Goal: Task Accomplishment & Management: Complete application form

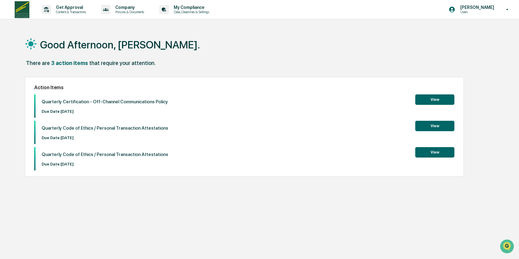
click at [439, 97] on button "View" at bounding box center [435, 99] width 39 height 10
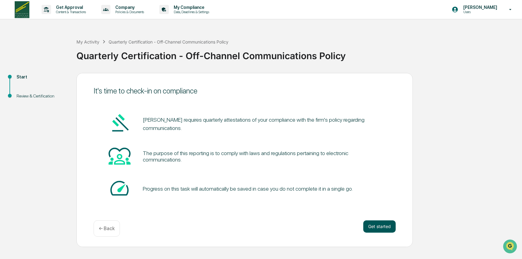
click at [384, 222] on button "Get started" at bounding box center [379, 226] width 32 height 12
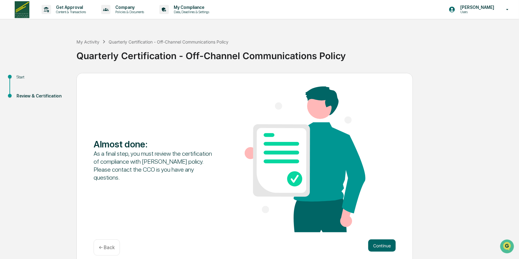
scroll to position [7, 0]
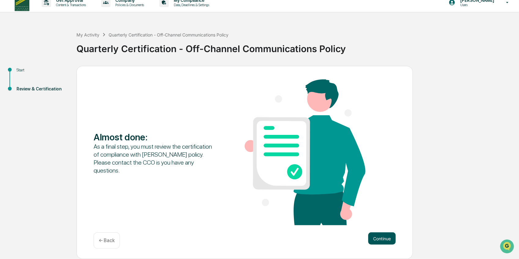
click at [383, 237] on button "Continue" at bounding box center [382, 238] width 28 height 12
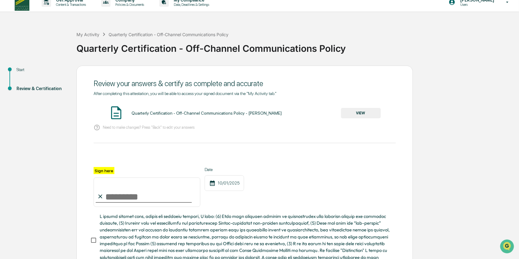
click at [123, 199] on input "Sign here" at bounding box center [147, 191] width 107 height 29
click at [111, 197] on input "Sign here" at bounding box center [147, 191] width 107 height 29
drag, startPoint x: 126, startPoint y: 194, endPoint x: 104, endPoint y: 182, distance: 24.5
click at [104, 182] on input "Sign here" at bounding box center [147, 191] width 107 height 29
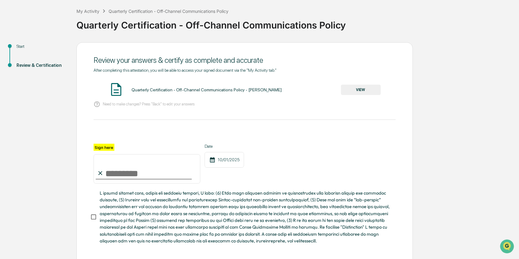
scroll to position [60, 0]
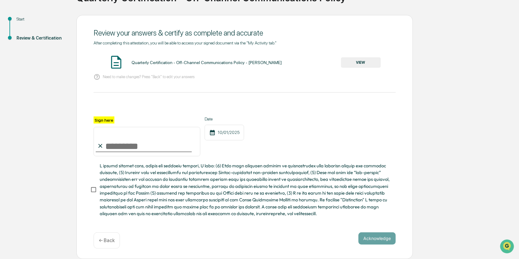
click at [361, 61] on button "VIEW" at bounding box center [361, 62] width 40 height 10
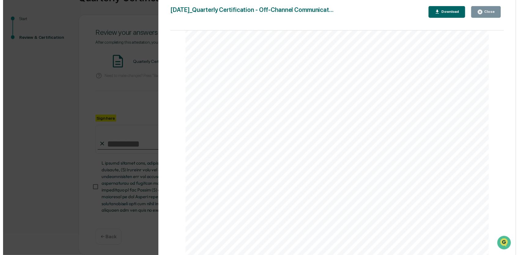
scroll to position [0, 0]
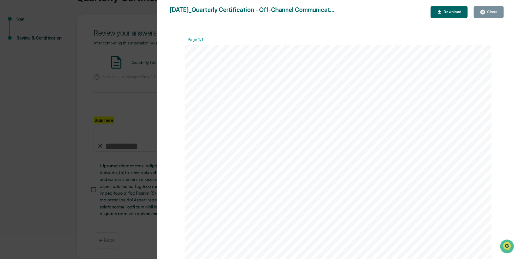
click at [489, 15] on div "Close" at bounding box center [489, 12] width 18 height 6
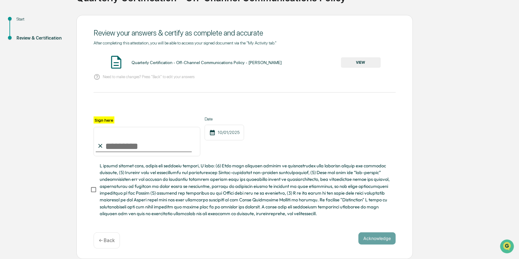
click at [143, 143] on input "Sign here" at bounding box center [147, 141] width 107 height 29
type input "**********"
click at [371, 240] on button "Acknowledge" at bounding box center [377, 238] width 37 height 12
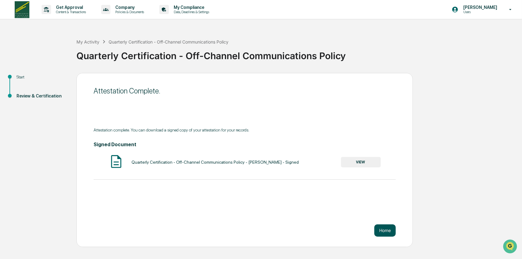
click at [389, 231] on button "Home" at bounding box center [385, 230] width 21 height 12
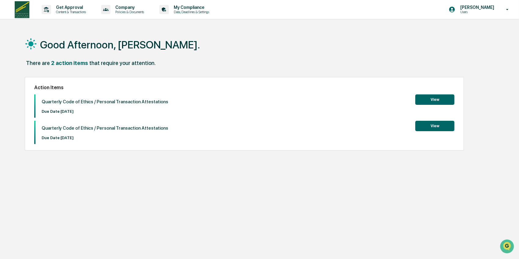
click at [438, 98] on button "View" at bounding box center [435, 99] width 39 height 10
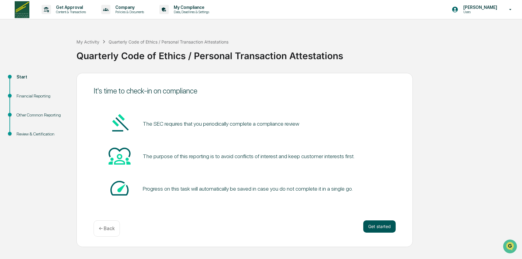
click at [385, 222] on button "Get started" at bounding box center [379, 226] width 32 height 12
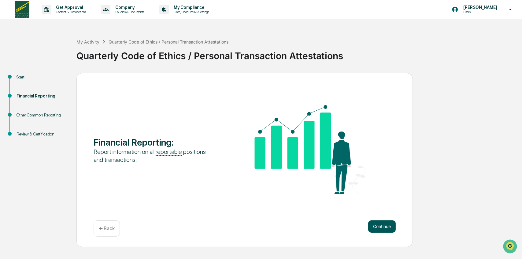
click at [382, 231] on button "Continue" at bounding box center [382, 226] width 28 height 12
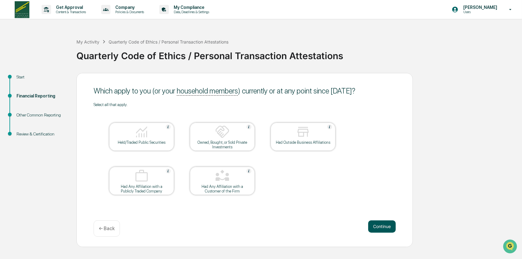
click at [377, 224] on button "Continue" at bounding box center [382, 226] width 28 height 12
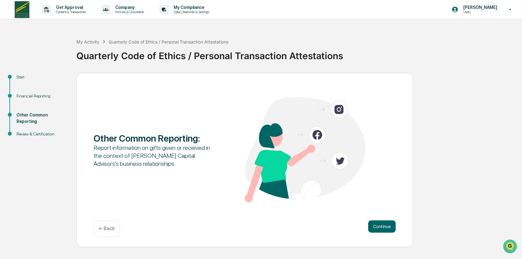
click at [377, 224] on button "Continue" at bounding box center [382, 226] width 28 height 12
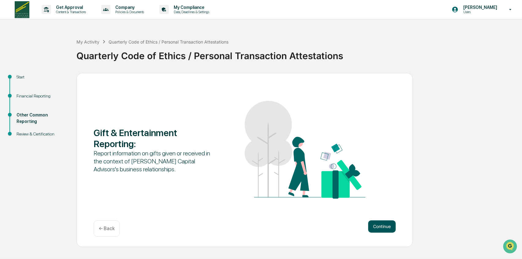
click at [377, 223] on button "Continue" at bounding box center [382, 226] width 28 height 12
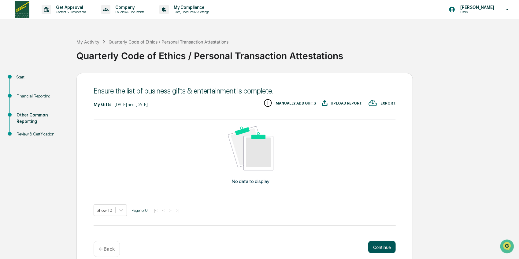
click at [382, 244] on button "Continue" at bounding box center [382, 246] width 28 height 12
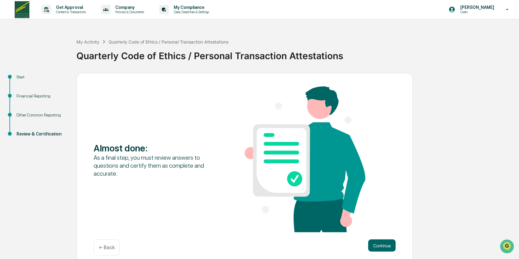
scroll to position [7, 0]
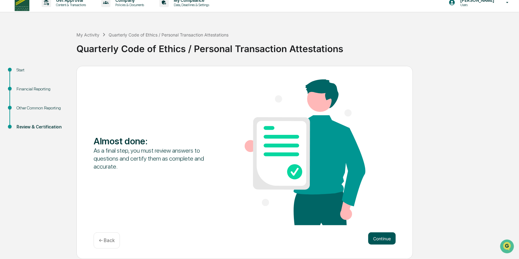
click at [381, 242] on button "Continue" at bounding box center [382, 238] width 28 height 12
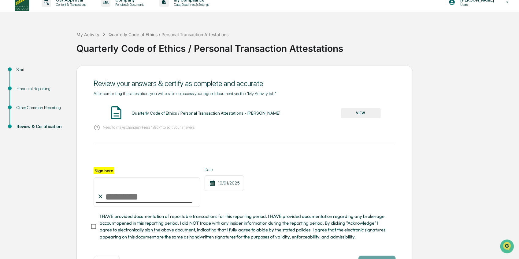
click at [117, 196] on input "Sign here" at bounding box center [147, 191] width 107 height 29
type input "**********"
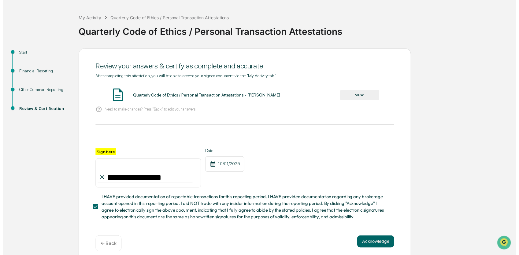
scroll to position [33, 0]
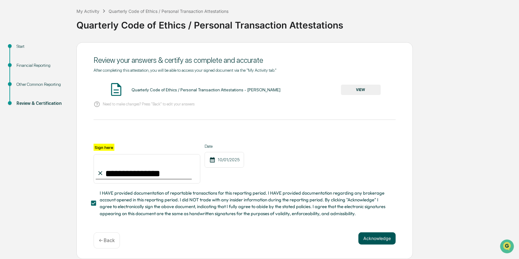
click at [387, 235] on button "Acknowledge" at bounding box center [377, 238] width 37 height 12
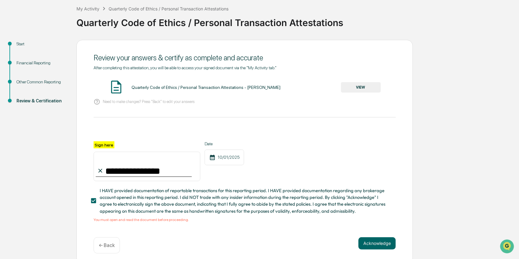
click at [359, 85] on button "VIEW" at bounding box center [361, 87] width 40 height 10
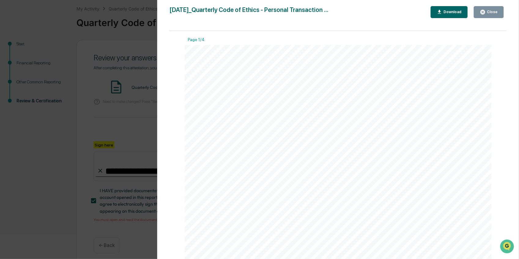
click at [493, 14] on div "Close" at bounding box center [489, 12] width 18 height 6
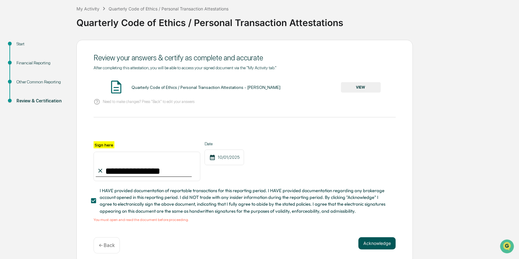
click at [378, 246] on button "Acknowledge" at bounding box center [377, 243] width 37 height 12
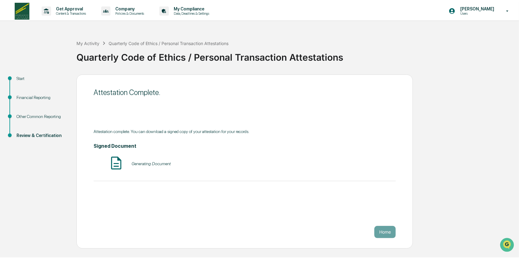
scroll to position [0, 0]
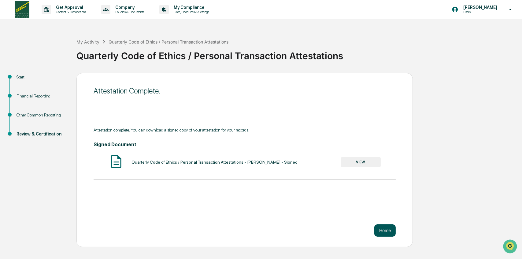
click at [386, 228] on button "Home" at bounding box center [385, 230] width 21 height 12
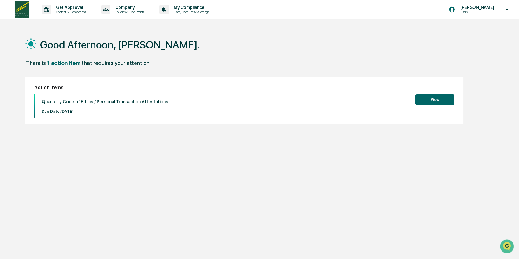
click at [444, 100] on button "View" at bounding box center [435, 99] width 39 height 10
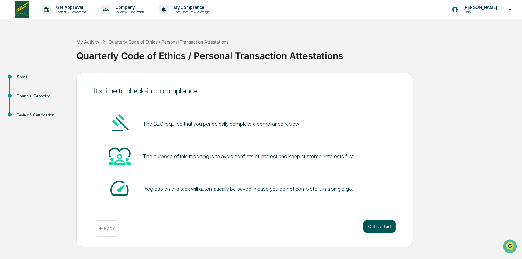
click at [388, 228] on button "Get started" at bounding box center [379, 226] width 32 height 12
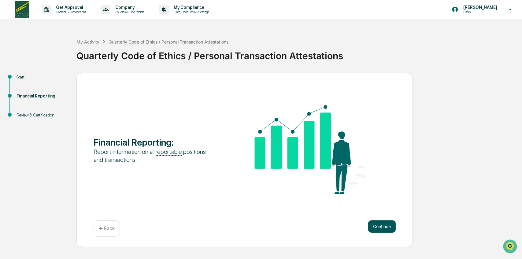
click at [375, 227] on button "Continue" at bounding box center [382, 226] width 28 height 12
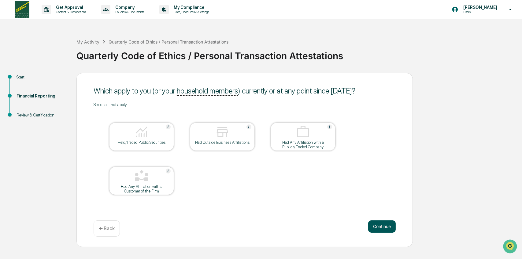
click at [382, 227] on button "Continue" at bounding box center [382, 226] width 28 height 12
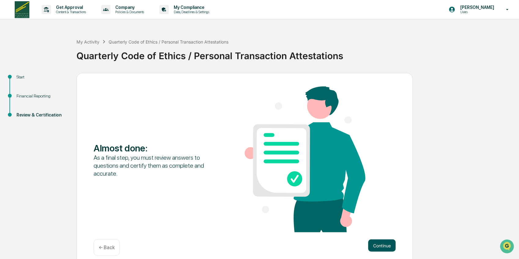
click at [382, 244] on button "Continue" at bounding box center [382, 245] width 28 height 12
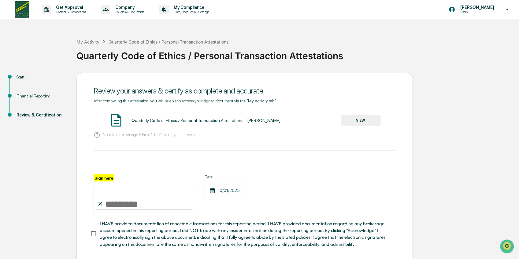
click at [114, 206] on input "Sign here" at bounding box center [147, 198] width 107 height 29
type input "**********"
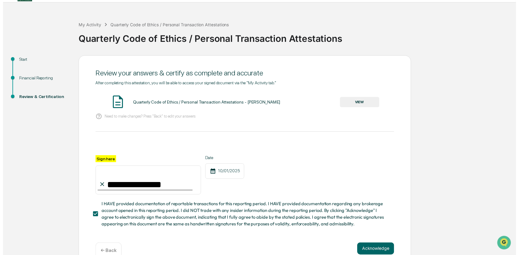
scroll to position [33, 0]
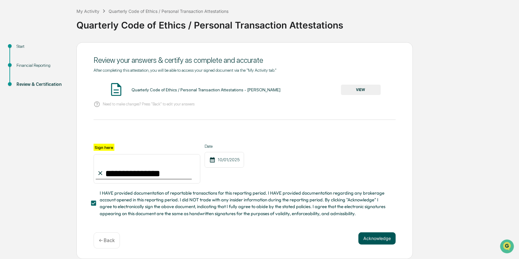
click at [383, 233] on button "Acknowledge" at bounding box center [377, 238] width 37 height 12
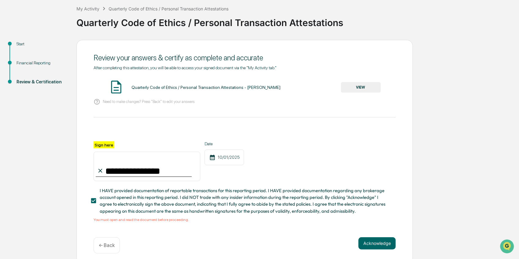
click at [357, 87] on button "VIEW" at bounding box center [361, 87] width 40 height 10
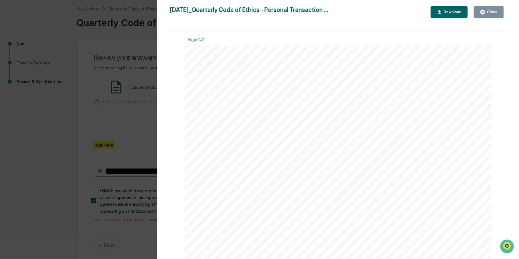
click at [491, 13] on div "Close" at bounding box center [492, 12] width 12 height 4
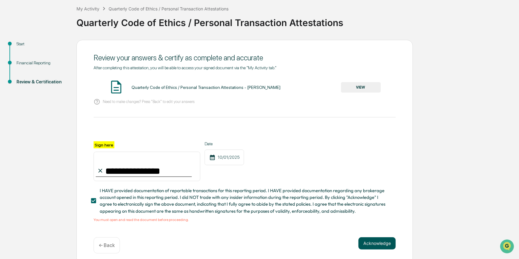
click at [373, 242] on button "Acknowledge" at bounding box center [377, 243] width 37 height 12
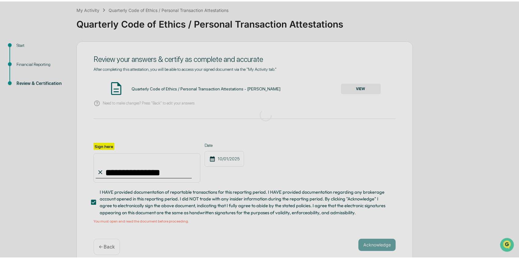
scroll to position [0, 0]
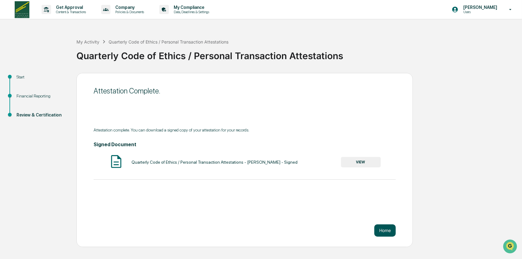
click at [388, 227] on button "Home" at bounding box center [385, 230] width 21 height 12
